Goal: Find specific page/section: Find specific page/section

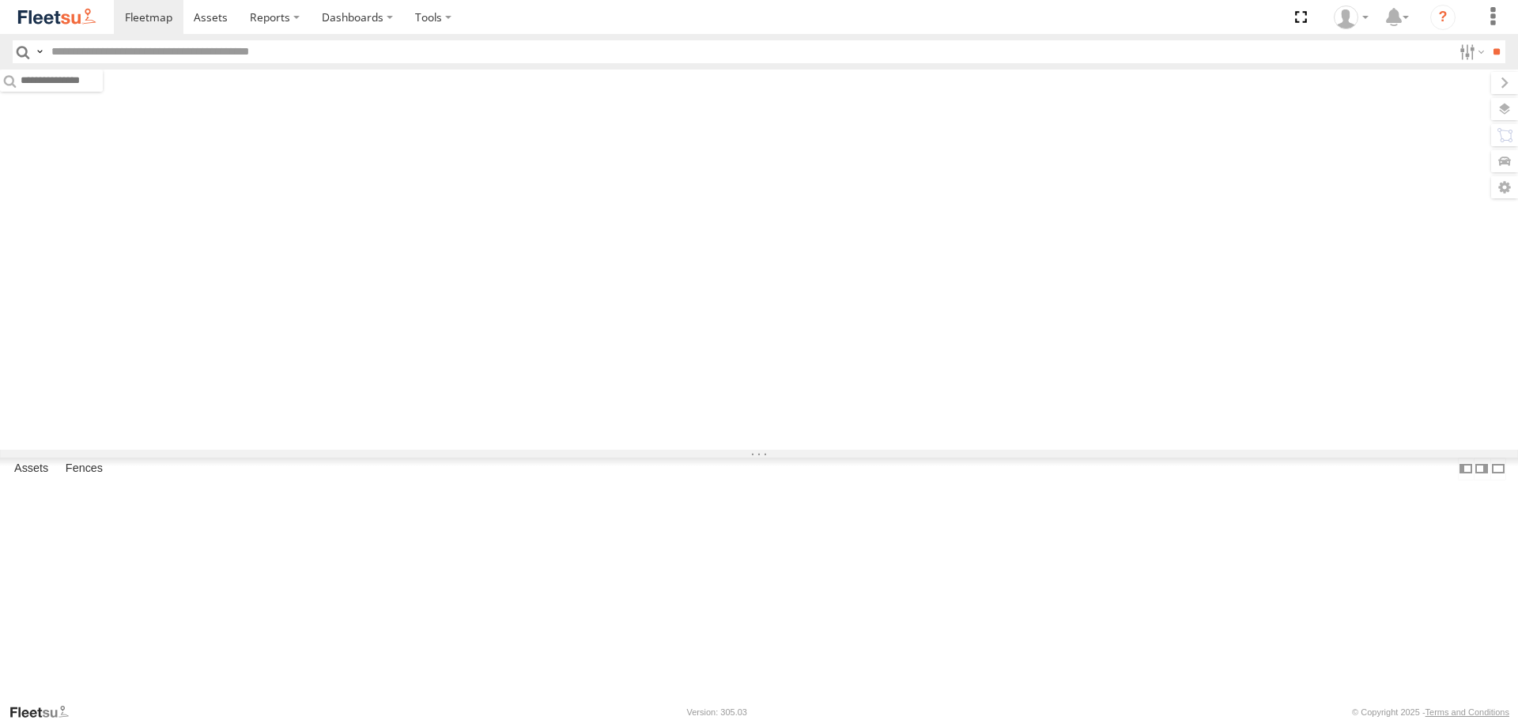
click at [115, 50] on input "text" at bounding box center [749, 51] width 1408 height 23
type input "*****"
click at [1487, 40] on input "**" at bounding box center [1496, 51] width 18 height 23
